Goal: Information Seeking & Learning: Learn about a topic

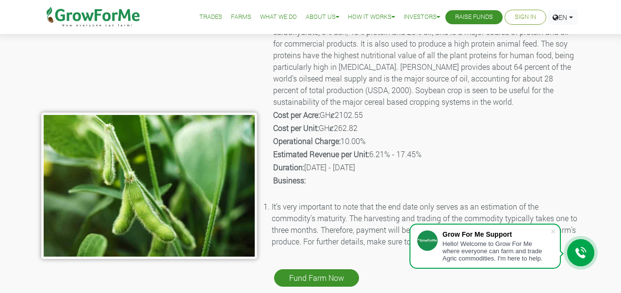
scroll to position [114, 0]
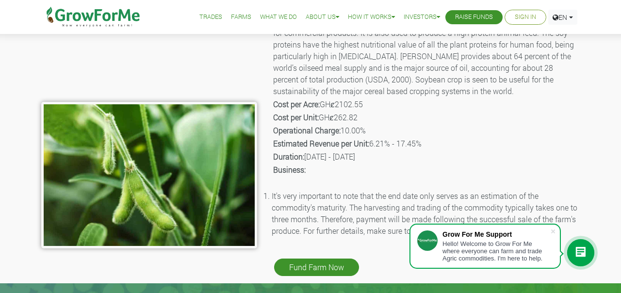
click at [354, 215] on li "It's very important to note that the end date only serves as an estimation of t…" at bounding box center [426, 213] width 308 height 47
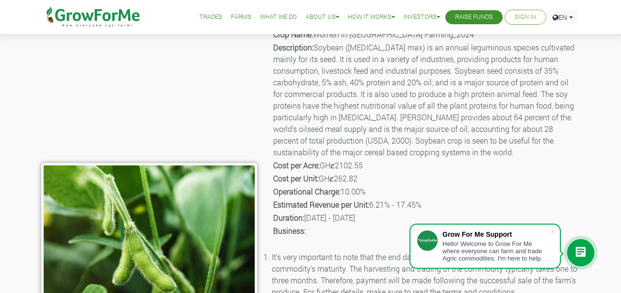
scroll to position [0, 0]
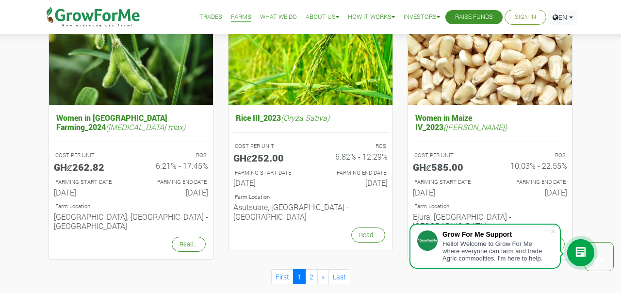
scroll to position [789, 0]
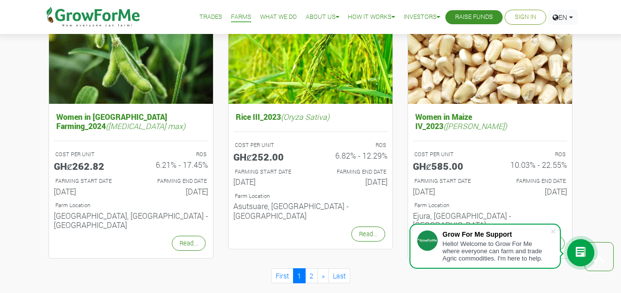
click at [581, 248] on icon at bounding box center [581, 253] width 12 height 12
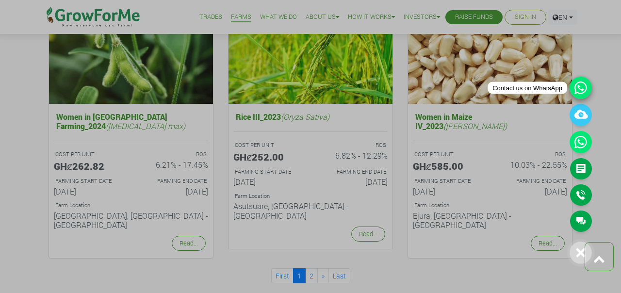
click at [577, 91] on icon at bounding box center [581, 88] width 22 height 22
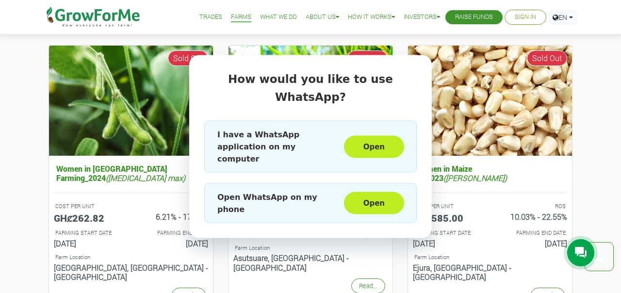
scroll to position [740, 0]
